Goal: Task Accomplishment & Management: Manage account settings

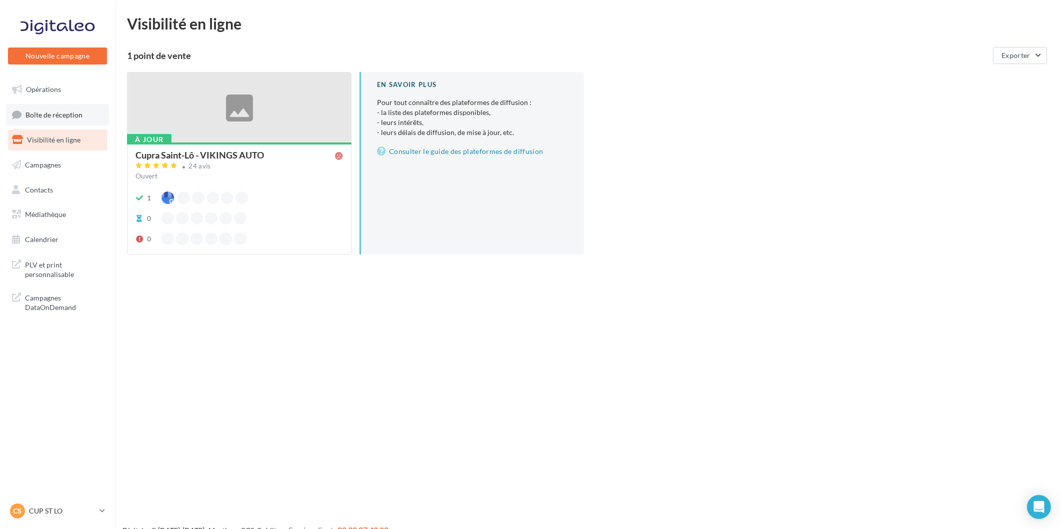
click at [72, 122] on link "Boîte de réception" at bounding box center [57, 115] width 103 height 22
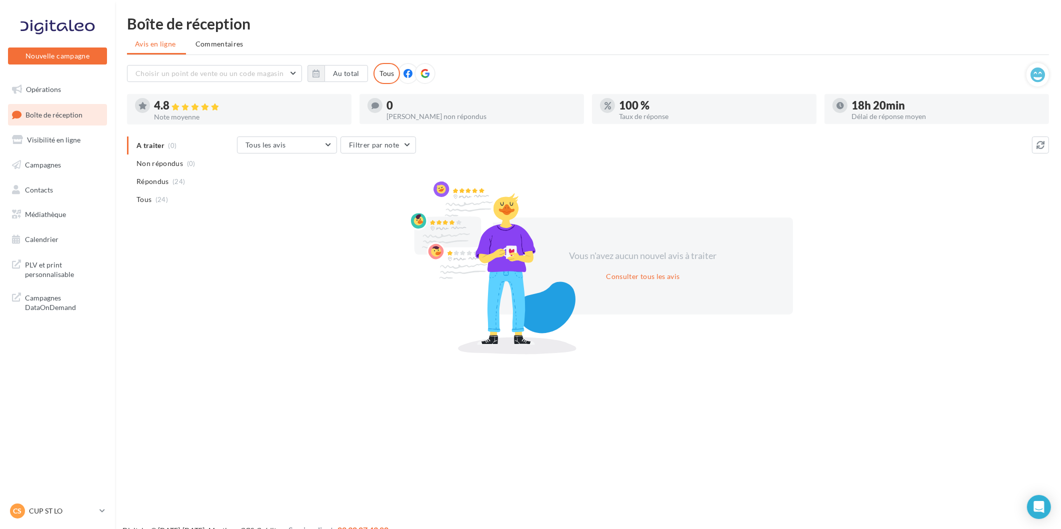
click at [48, 499] on nav "Nouvelle campagne Nouvelle campagne Opérations Boîte de réception Visibilité en…" at bounding box center [57, 264] width 115 height 529
click at [47, 506] on p "CUP ST LO" at bounding box center [62, 511] width 67 height 10
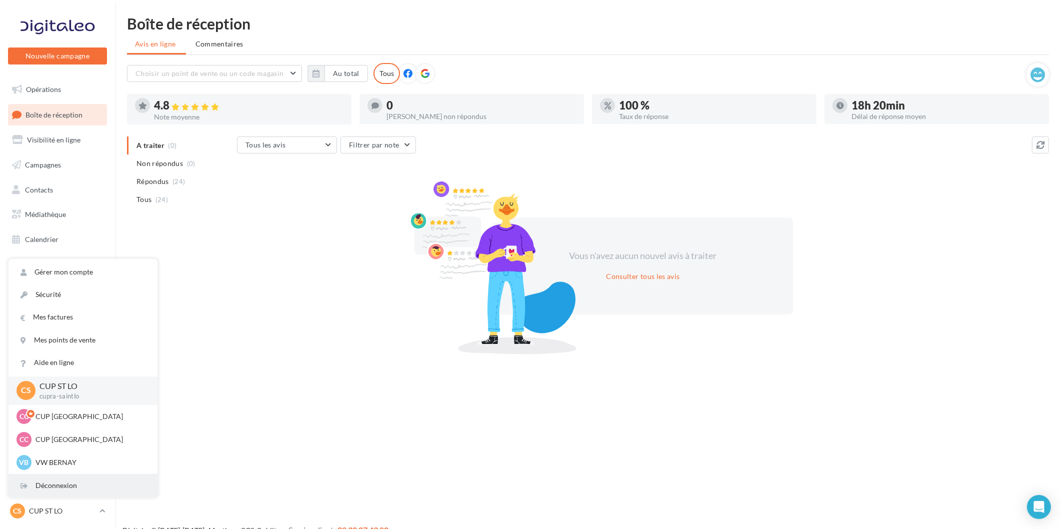
click at [56, 488] on div "Déconnexion" at bounding box center [83, 486] width 149 height 23
